Goal: Task Accomplishment & Management: Complete application form

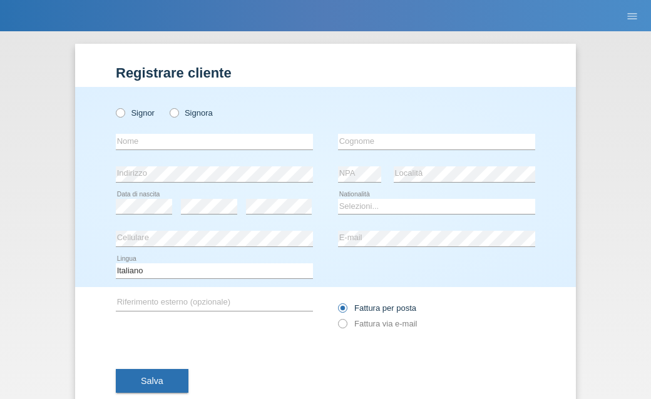
scroll to position [33, 0]
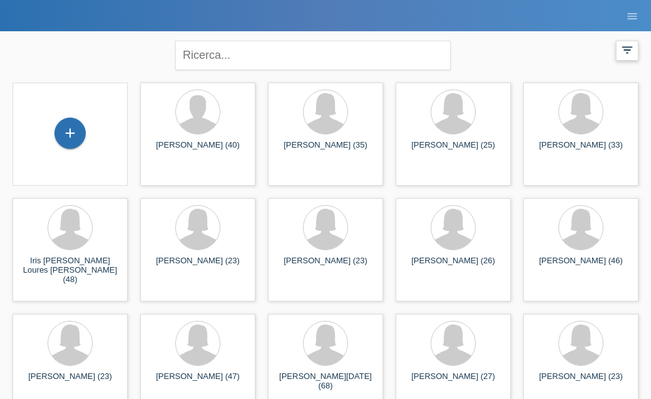
click at [635, 49] on div "filter_list" at bounding box center [627, 51] width 23 height 20
click at [628, 51] on icon "filter_list" at bounding box center [627, 50] width 14 height 14
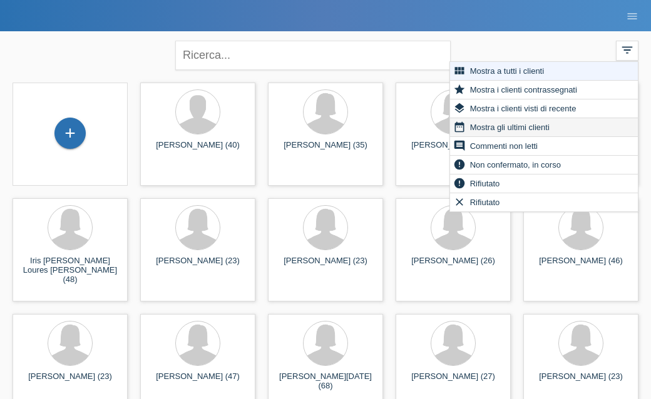
click at [537, 136] on div "date_range Mostra gli ultimi clienti" at bounding box center [544, 127] width 188 height 19
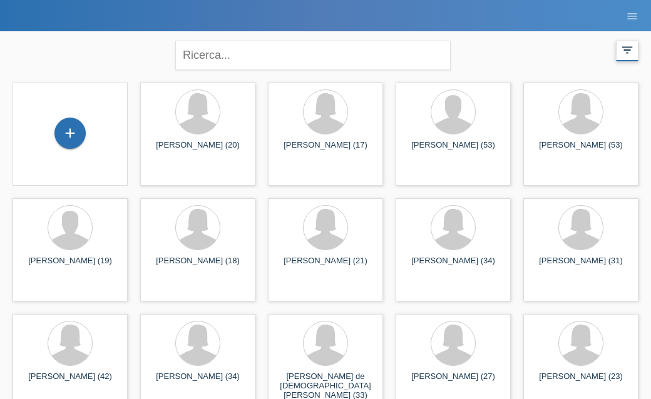
click at [628, 43] on icon "filter_list" at bounding box center [627, 50] width 14 height 14
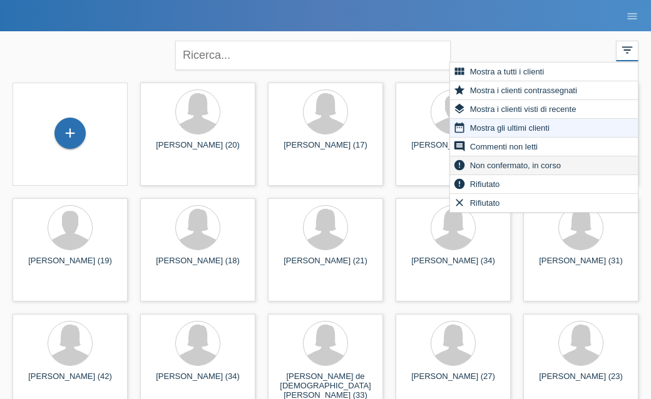
click at [545, 168] on span "Non confermato, in corso" at bounding box center [515, 165] width 94 height 15
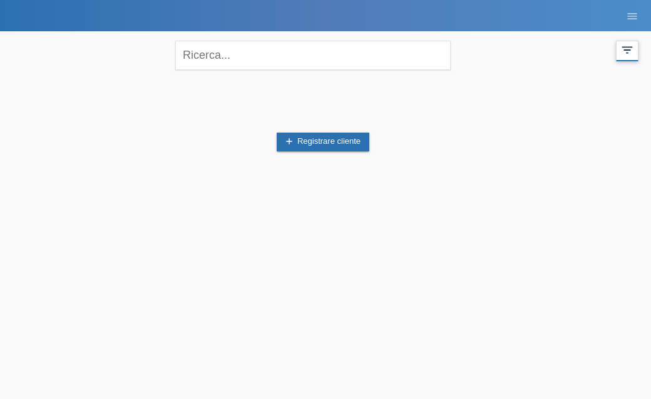
click at [629, 53] on icon "filter_list" at bounding box center [627, 50] width 14 height 14
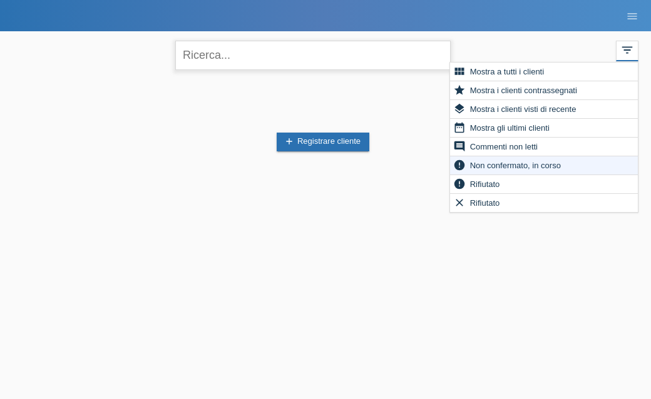
click at [369, 63] on input "text" at bounding box center [312, 55] width 275 height 29
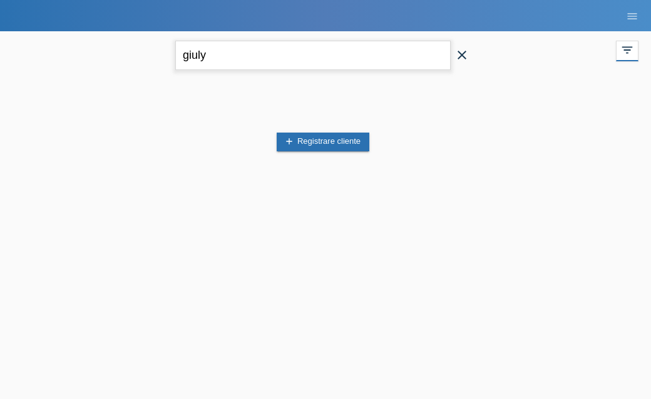
type input "giuly"
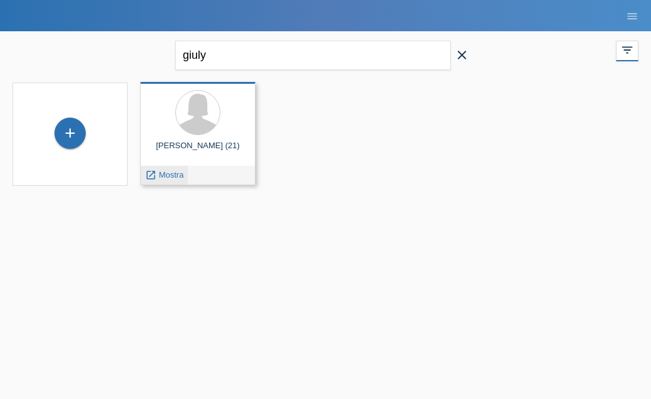
click at [172, 171] on span "Mostra" at bounding box center [171, 174] width 25 height 9
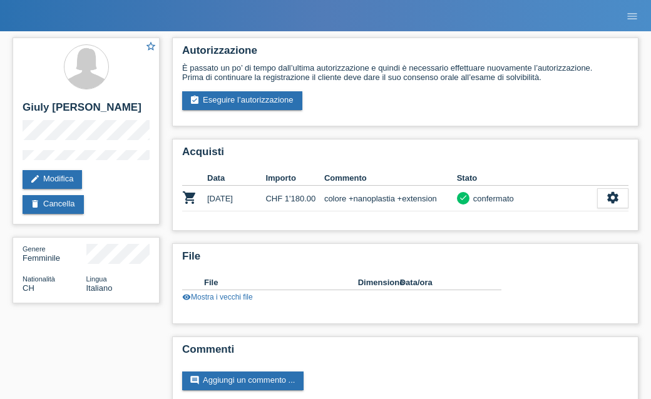
click at [630, 26] on li "menu" at bounding box center [632, 16] width 25 height 32
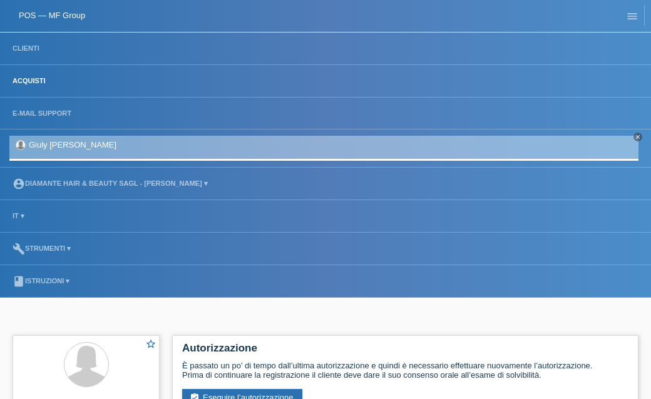
click at [40, 78] on link "Acquisti" at bounding box center [29, 81] width 46 height 8
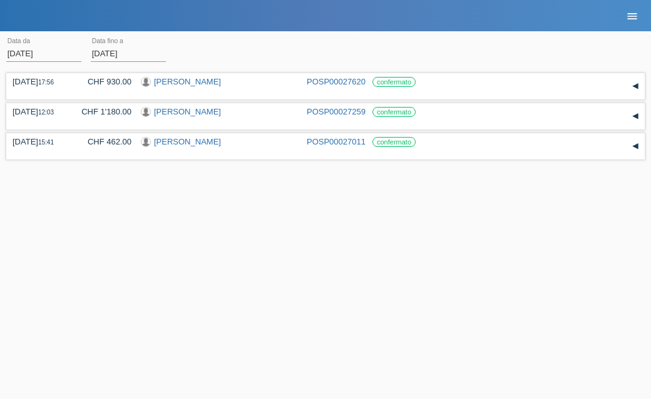
click at [633, 14] on icon "menu" at bounding box center [632, 16] width 13 height 13
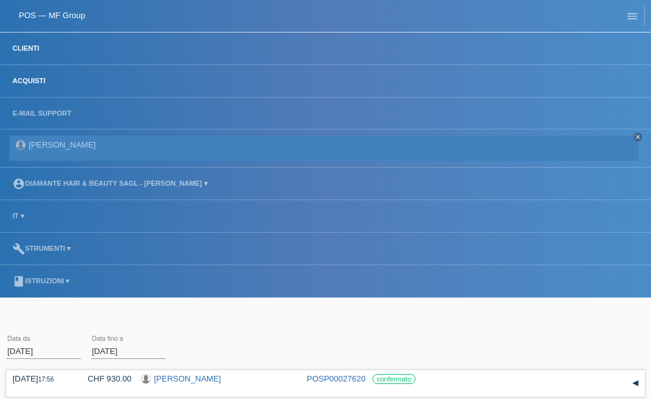
click at [26, 45] on link "Clienti" at bounding box center [25, 48] width 39 height 8
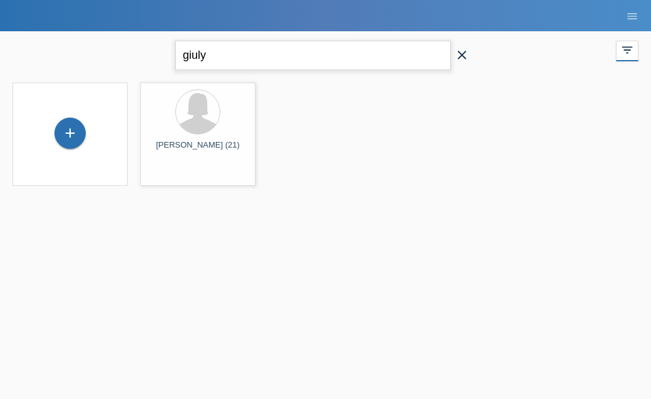
click at [305, 49] on input "giuly" at bounding box center [312, 55] width 275 height 29
type input "g"
type input "n"
type input "pinto"
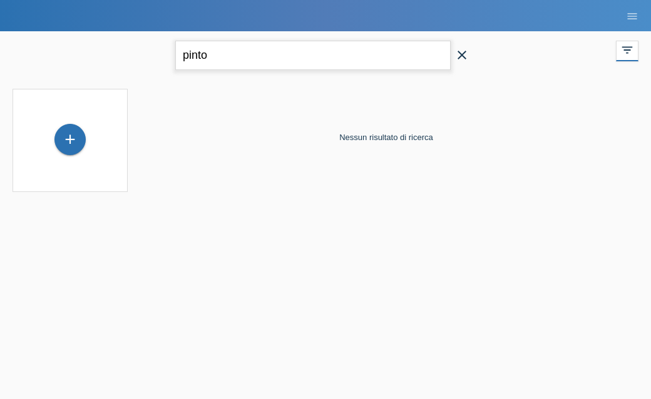
drag, startPoint x: 235, startPoint y: 57, endPoint x: 179, endPoint y: 57, distance: 55.7
click at [179, 57] on input "pinto" at bounding box center [312, 55] width 275 height 29
type input "mustone"
drag, startPoint x: 243, startPoint y: 66, endPoint x: 152, endPoint y: 64, distance: 90.8
click at [152, 64] on div "mustone close filter_list view_module Mostra a tutti i clienti star Mostra i cl…" at bounding box center [325, 53] width 638 height 45
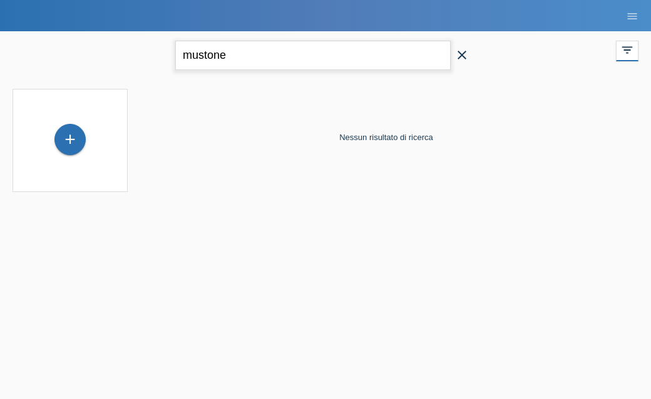
drag, startPoint x: 237, startPoint y: 49, endPoint x: 184, endPoint y: 48, distance: 53.2
click at [184, 48] on input "mustone" at bounding box center [312, 55] width 275 height 29
type input "pinto"
click at [460, 56] on icon "close" at bounding box center [461, 55] width 15 height 15
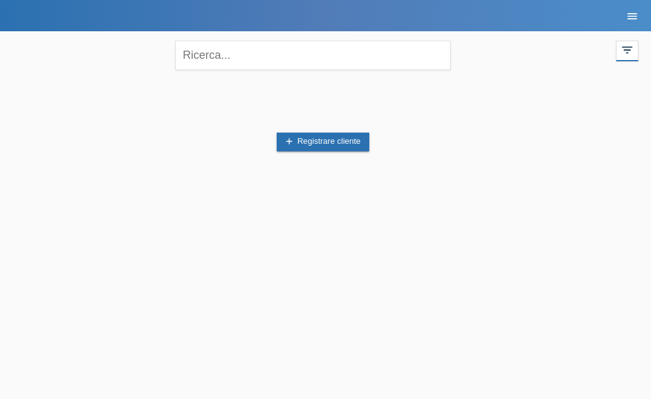
click at [630, 21] on icon "menu" at bounding box center [632, 16] width 13 height 13
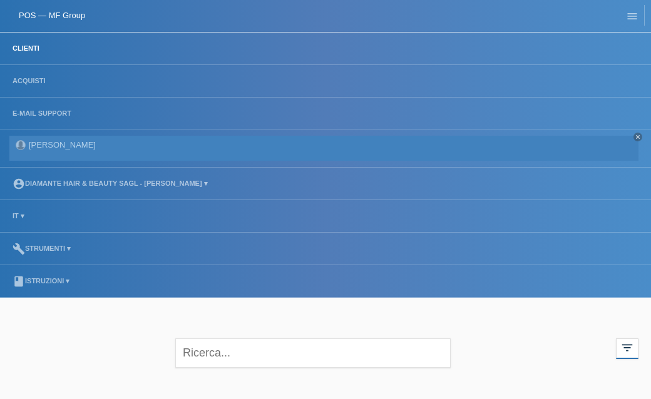
click at [28, 52] on link "Clienti" at bounding box center [25, 48] width 39 height 8
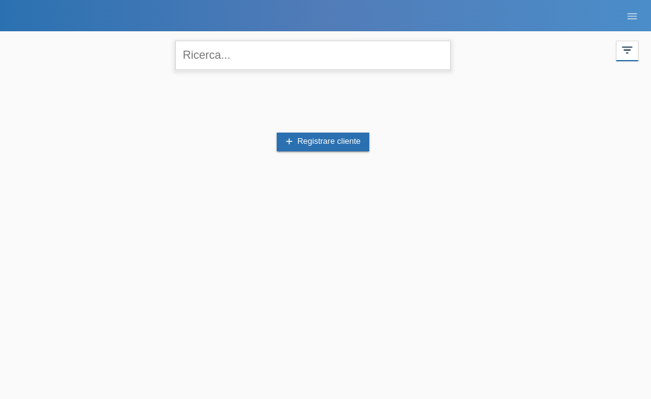
click at [274, 56] on input "text" at bounding box center [312, 55] width 275 height 29
type input "nora"
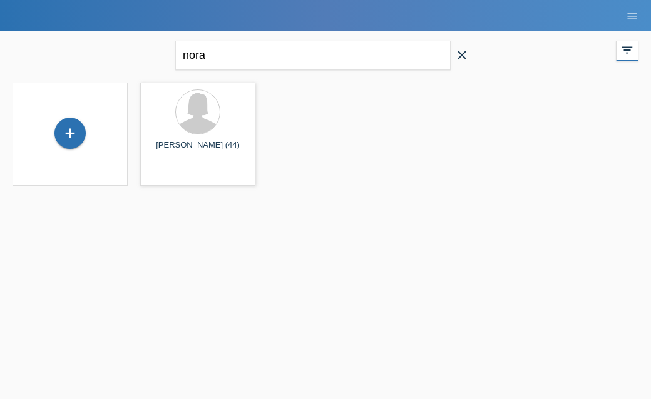
click at [465, 56] on icon "close" at bounding box center [461, 55] width 15 height 15
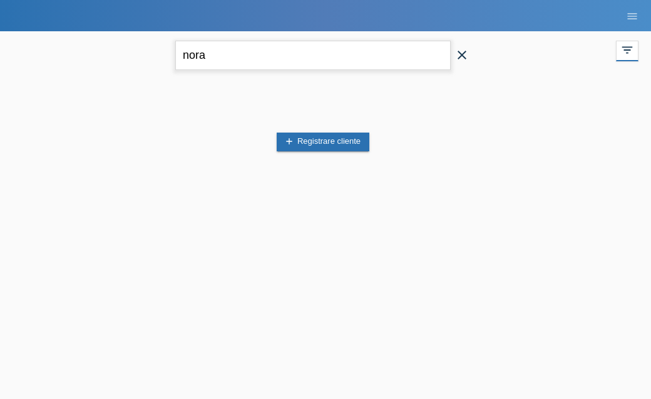
type input "nora"
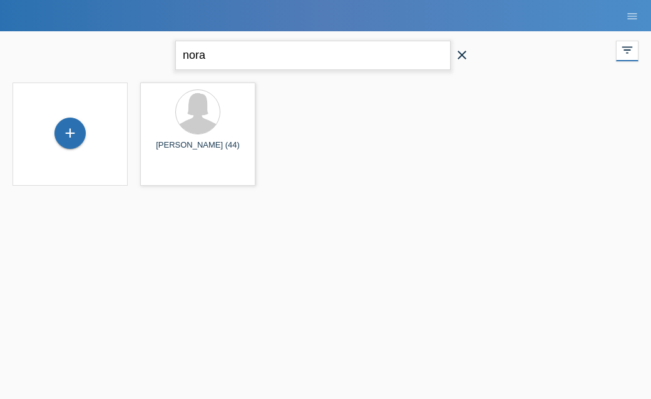
drag, startPoint x: 225, startPoint y: 53, endPoint x: 161, endPoint y: 53, distance: 63.8
click at [161, 53] on div "nora close filter_list view_module Mostra a tutti i clienti star Mostra i clien…" at bounding box center [325, 53] width 638 height 45
type input "pinto"
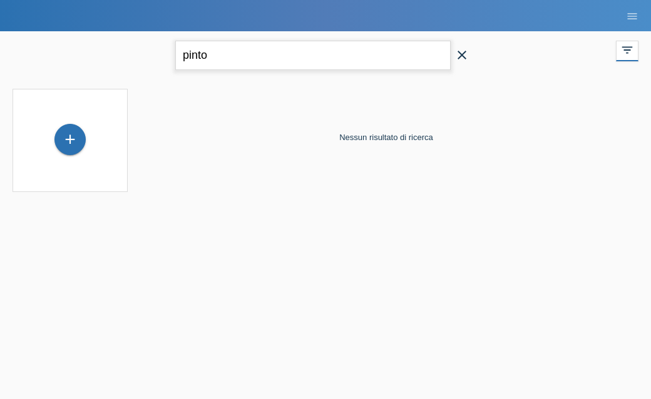
drag, startPoint x: 208, startPoint y: 54, endPoint x: 163, endPoint y: 54, distance: 45.1
click at [163, 54] on div "pinto close filter_list view_module Mostra a tutti i clienti star Mostra i clie…" at bounding box center [325, 53] width 638 height 45
type input "selma"
drag, startPoint x: 254, startPoint y: 59, endPoint x: 160, endPoint y: 56, distance: 93.9
click at [160, 56] on div "selma close filter_list view_module Mostra a tutti i clienti star Mostra i clie…" at bounding box center [325, 53] width 638 height 45
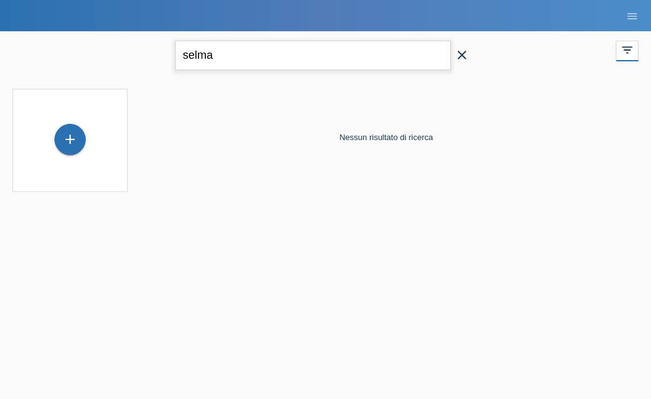
drag, startPoint x: 258, startPoint y: 56, endPoint x: 171, endPoint y: 56, distance: 86.4
click at [171, 56] on div "selma close" at bounding box center [325, 53] width 313 height 45
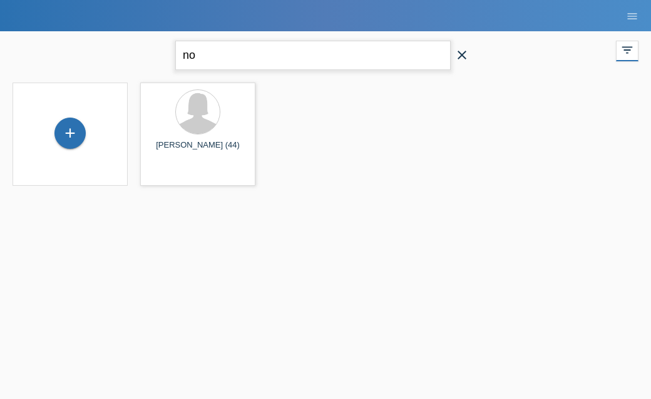
type input "n"
type input "kastal"
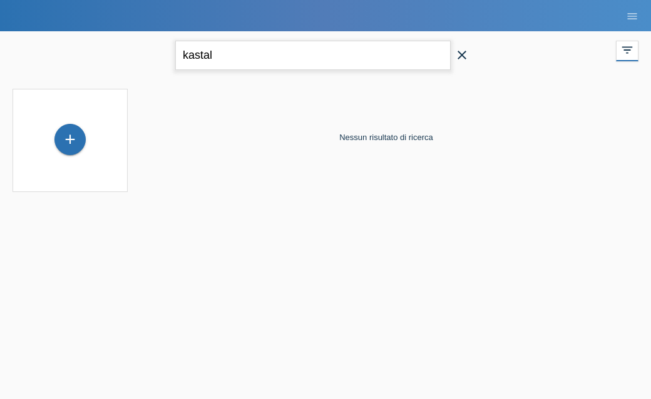
drag, startPoint x: 246, startPoint y: 56, endPoint x: 147, endPoint y: 56, distance: 98.9
click at [147, 56] on div "kastal close filter_list view_module Mostra a tutti i clienti star Mostra i cli…" at bounding box center [325, 53] width 638 height 45
click at [71, 145] on div "+" at bounding box center [70, 139] width 30 height 21
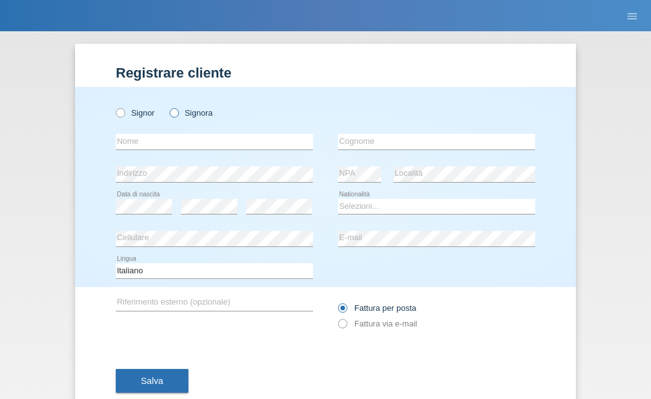
click at [167, 106] on icon at bounding box center [167, 106] width 0 height 0
click at [175, 110] on input "Signora" at bounding box center [174, 112] width 8 height 8
radio input "true"
click at [163, 145] on input "text" at bounding box center [214, 142] width 197 height 16
type input "[PERSON_NAME]"
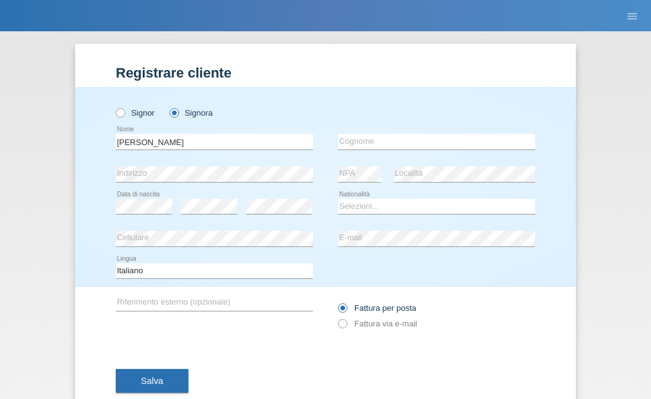
click at [189, 151] on div "[PERSON_NAME] error Nome" at bounding box center [214, 142] width 197 height 33
click at [380, 147] on input "text" at bounding box center [436, 142] width 197 height 16
type input "Pinto"
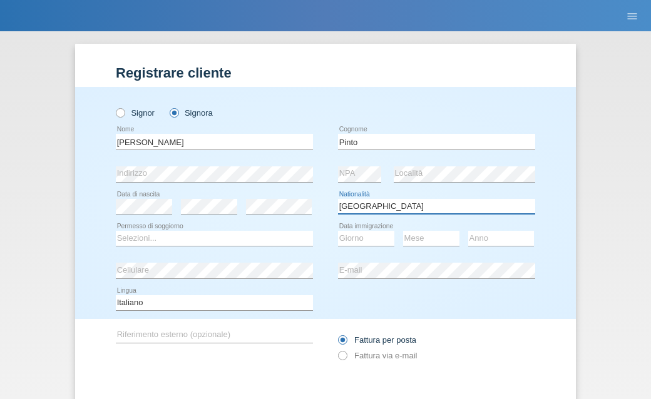
click at [405, 213] on select "Selezioni... [GEOGRAPHIC_DATA] [GEOGRAPHIC_DATA] [GEOGRAPHIC_DATA] [GEOGRAPHIC_…" at bounding box center [436, 206] width 197 height 15
click at [338, 199] on select "Selezioni... [GEOGRAPHIC_DATA] [GEOGRAPHIC_DATA] [GEOGRAPHIC_DATA] [GEOGRAPHIC_…" at bounding box center [436, 206] width 197 height 15
click at [382, 205] on select "Selezioni... [GEOGRAPHIC_DATA] [GEOGRAPHIC_DATA] [GEOGRAPHIC_DATA] [GEOGRAPHIC_…" at bounding box center [436, 206] width 197 height 15
select select "IT"
click at [338, 199] on select "Selezioni... [GEOGRAPHIC_DATA] [GEOGRAPHIC_DATA] [GEOGRAPHIC_DATA] [GEOGRAPHIC_…" at bounding box center [436, 206] width 197 height 15
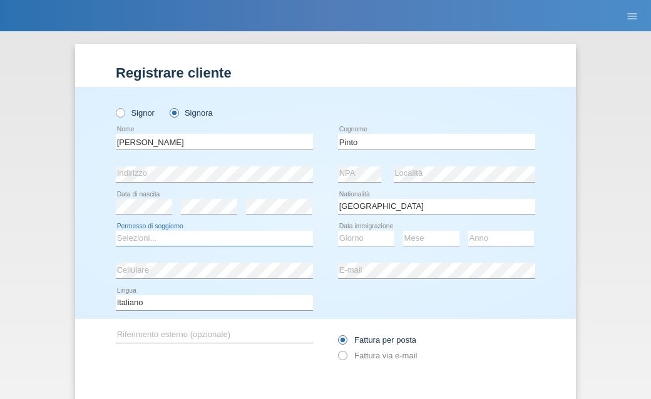
click at [253, 241] on select "Selezioni... C B B - Status di rifugiato Altro" at bounding box center [214, 238] width 197 height 15
select select "C"
click at [116, 232] on select "Selezioni... C B B - Status di rifugiato Altro" at bounding box center [214, 238] width 197 height 15
click at [350, 242] on select "Giorno 01 02 03 04 05 06 07 08 09 10" at bounding box center [366, 238] width 56 height 15
select select "22"
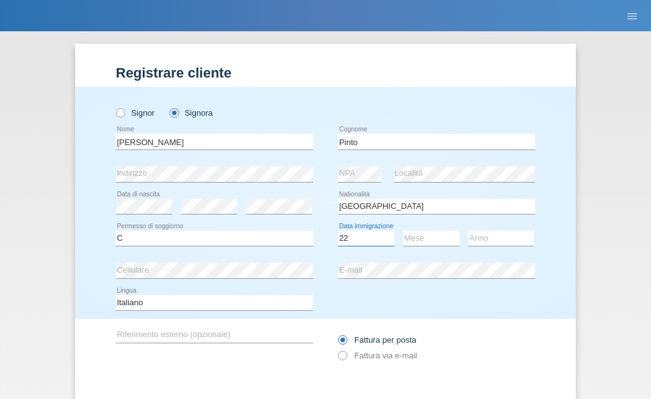
click at [338, 232] on select "Giorno 01 02 03 04 05 06 07 08 09 10" at bounding box center [366, 238] width 56 height 15
click at [422, 237] on select "Mese 01 02 03 04 05 06 07 08 09 10 11" at bounding box center [431, 238] width 56 height 15
select select "03"
click at [403, 232] on select "Mese 01 02 03 04 05 06 07 08 09 10 11" at bounding box center [431, 238] width 56 height 15
click at [519, 233] on select "Anno 2025 2024 2023 2022 2021 2020 2019 2018 2017 2016 2015 2014 2013 2012 2011…" at bounding box center [501, 238] width 66 height 15
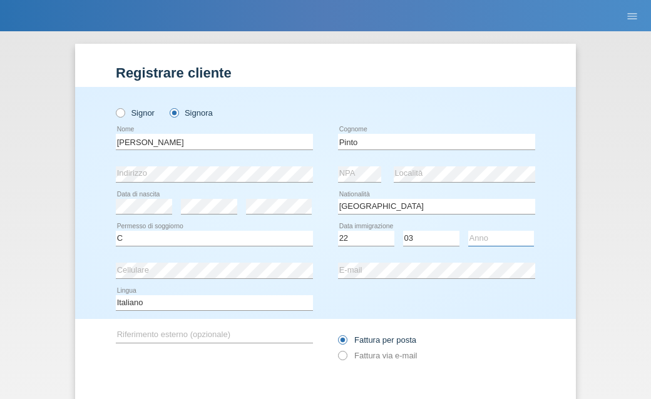
select select "2007"
click at [468, 232] on select "Anno 2025 2024 2023 2022 2021 2020 2019 2018 2017 2016 2015 2014 2013 2012 2011…" at bounding box center [501, 238] width 66 height 15
click at [196, 319] on div "Deutsch Français Italiano English error Lingua" at bounding box center [214, 303] width 197 height 32
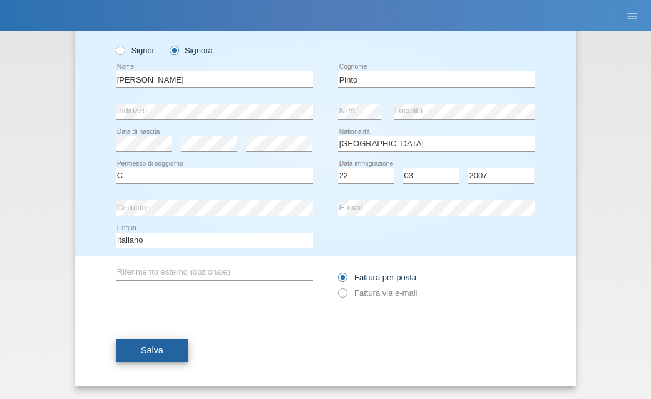
click at [166, 345] on button "Salva" at bounding box center [152, 351] width 73 height 24
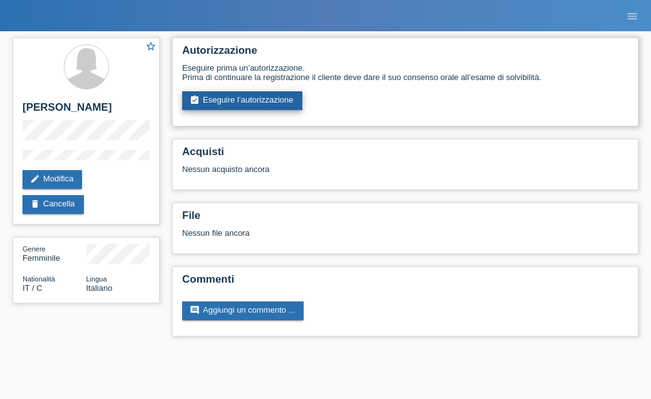
click at [284, 102] on link "assignment_turned_in Eseguire l’autorizzazione" at bounding box center [242, 100] width 120 height 19
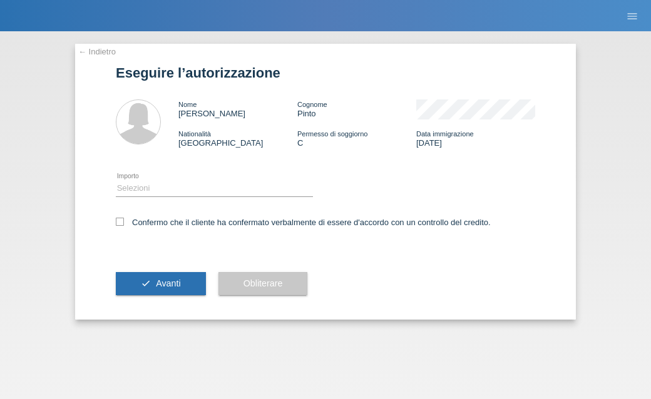
click at [215, 181] on div "Selezioni CHF 1.00 - CHF 499.00 CHF 500.00 - CHF 1'749.00 CHF 1'750.00 - CHF 3'…" at bounding box center [214, 189] width 197 height 32
click at [210, 185] on select "Selezioni CHF 1.00 - CHF 499.00 CHF 500.00 - CHF 1'749.00 CHF 1'750.00 - CHF 3'…" at bounding box center [214, 188] width 197 height 15
click at [116, 183] on select "Selezioni CHF 1.00 - CHF 499.00 CHF 500.00 - CHF 1'749.00 CHF 1'750.00 - CHF 3'…" at bounding box center [214, 188] width 197 height 15
click at [210, 185] on select "Selezioni CHF 1.00 - CHF 499.00 CHF 500.00 - CHF 1'749.00 CHF 1'750.00 - CHF 3'…" at bounding box center [214, 188] width 197 height 15
select select "2"
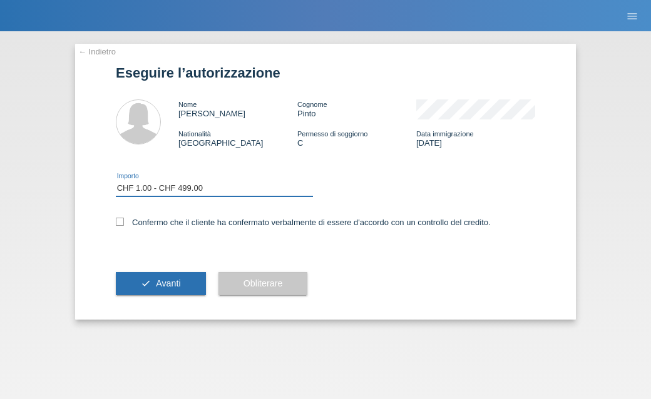
click at [116, 183] on select "Selezioni CHF 1.00 - CHF 499.00 CHF 500.00 - CHF 1'749.00 CHF 1'750.00 - CHF 3'…" at bounding box center [214, 188] width 197 height 15
click at [118, 227] on label "Confermo che il cliente ha confermato verbalmente di essere d'accordo con un co…" at bounding box center [303, 222] width 375 height 9
click at [118, 226] on input "Confermo che il cliente ha confermato verbalmente di essere d'accordo con un co…" at bounding box center [120, 222] width 8 height 8
checkbox input "true"
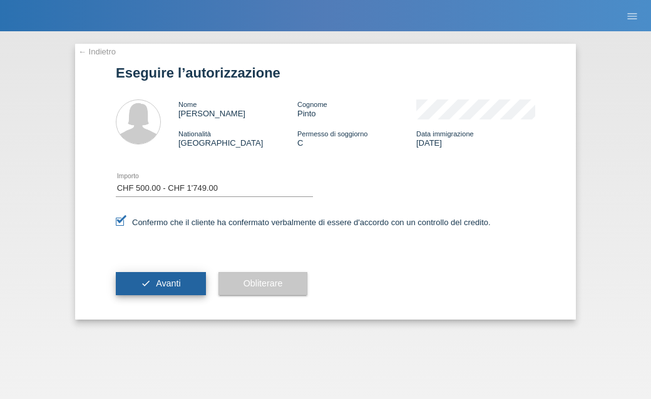
click at [145, 281] on icon "check" at bounding box center [146, 283] width 10 height 10
